Goal: Information Seeking & Learning: Learn about a topic

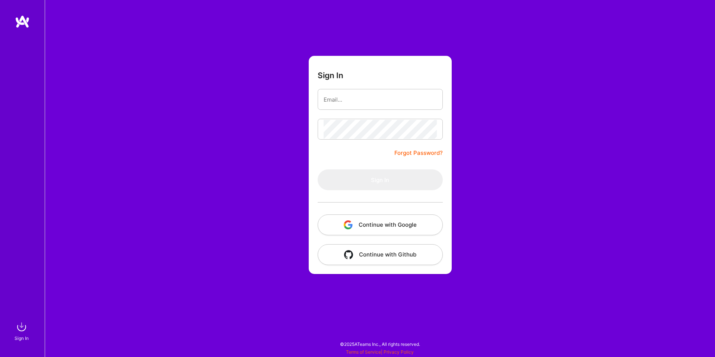
click at [403, 226] on button "Continue with Google" at bounding box center [380, 224] width 125 height 21
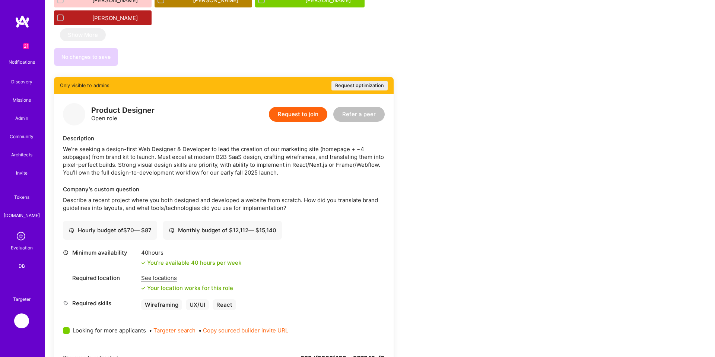
scroll to position [1113, 0]
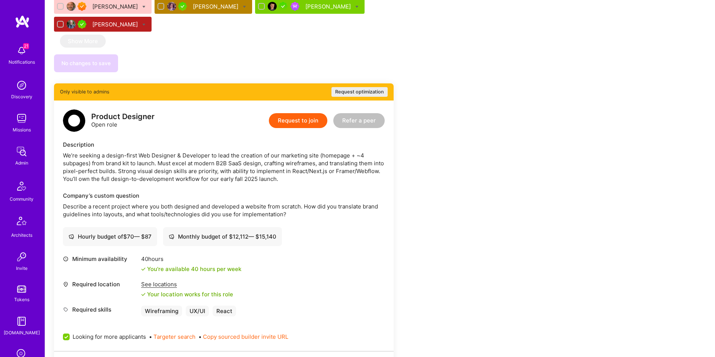
click at [155, 280] on div "See locations" at bounding box center [187, 284] width 92 height 8
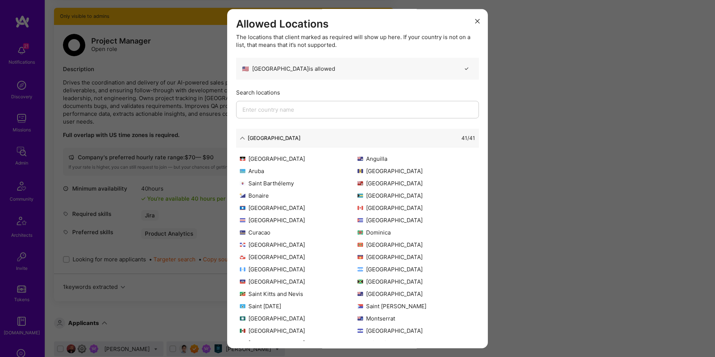
scroll to position [72, 0]
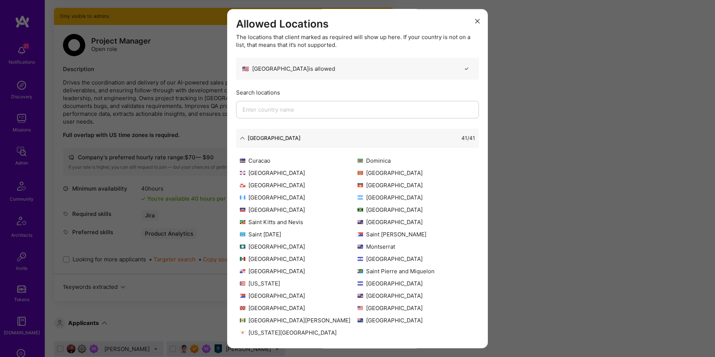
drag, startPoint x: 530, startPoint y: 178, endPoint x: 436, endPoint y: 163, distance: 95.4
click at [526, 178] on div "Allowed Locations The locations that client marked as required will show up her…" at bounding box center [357, 178] width 715 height 357
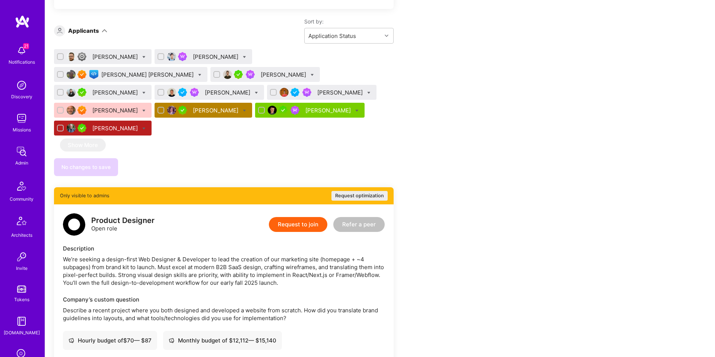
scroll to position [1087, 0]
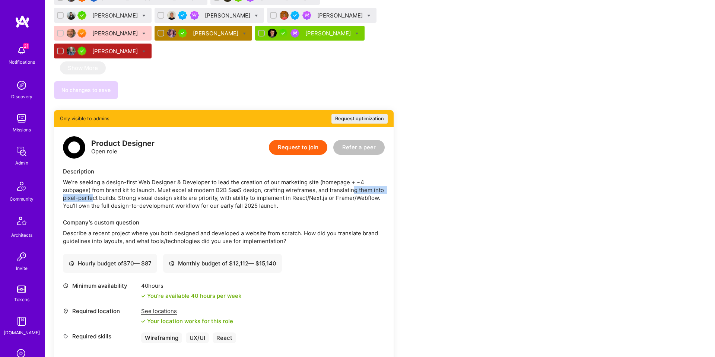
drag, startPoint x: 355, startPoint y: 137, endPoint x: 104, endPoint y: 146, distance: 250.8
click at [104, 178] on div "We’re seeking a design-first Web Designer & Developer to lead the creation of o…" at bounding box center [224, 193] width 322 height 31
click at [105, 178] on div "We’re seeking a design-first Web Designer & Developer to lead the creation of o…" at bounding box center [224, 193] width 322 height 31
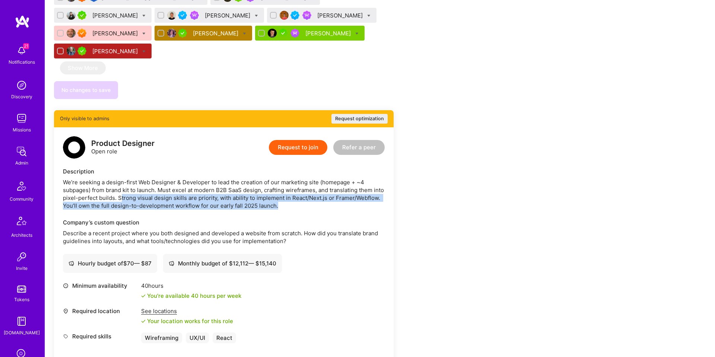
drag, startPoint x: 133, startPoint y: 143, endPoint x: 335, endPoint y: 150, distance: 201.9
click at [335, 178] on div "We’re seeking a design-first Web Designer & Developer to lead the creation of o…" at bounding box center [224, 193] width 322 height 31
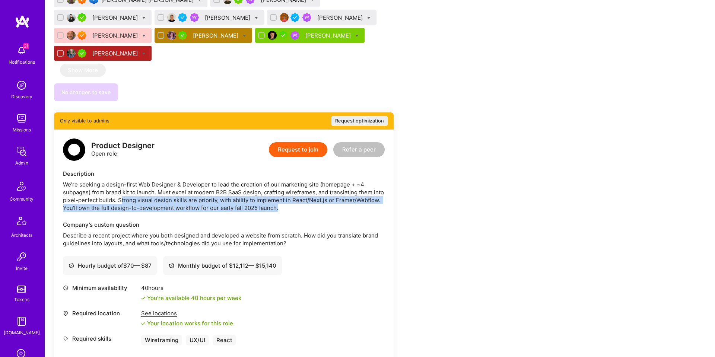
scroll to position [1084, 0]
